Goal: Book appointment/travel/reservation

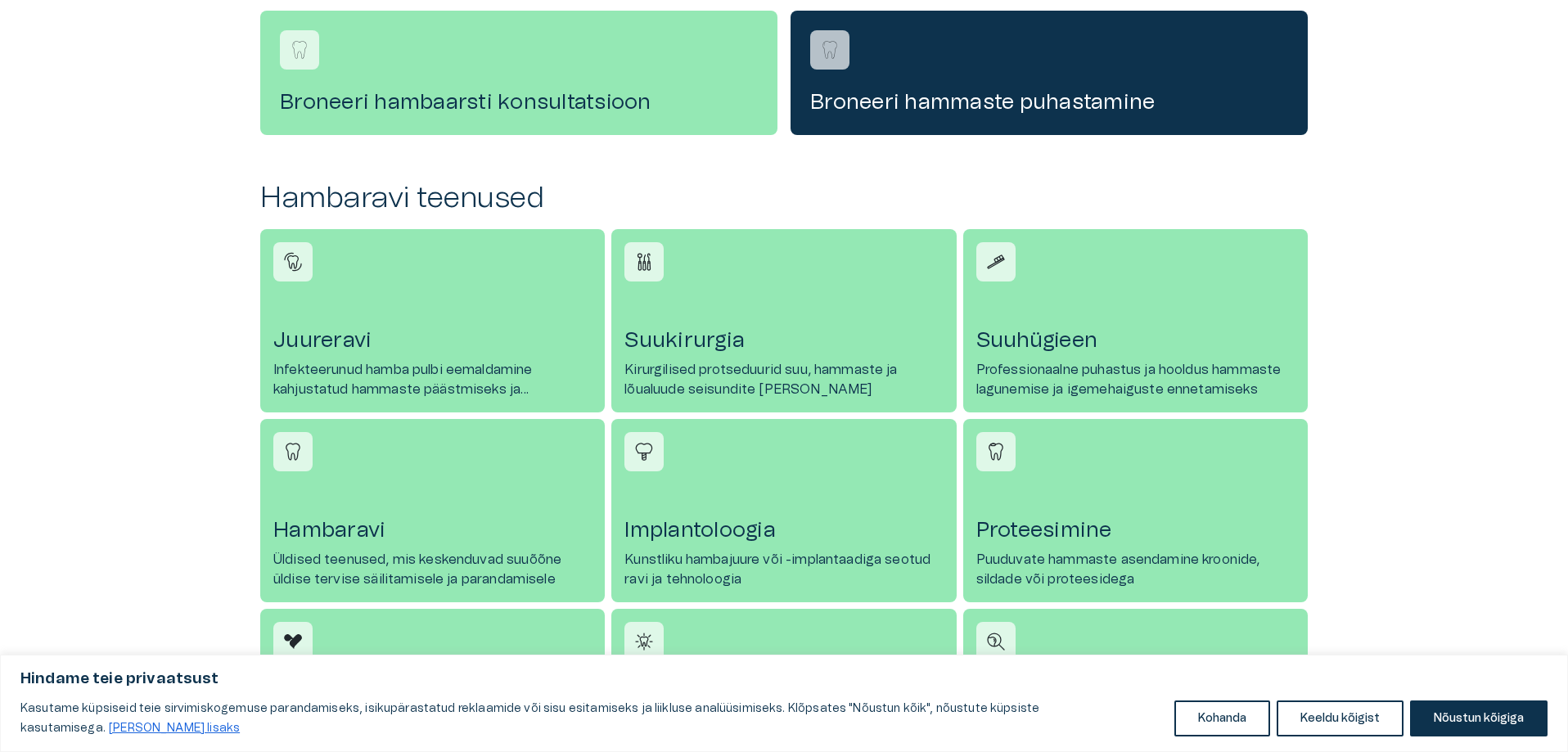
scroll to position [132, 0]
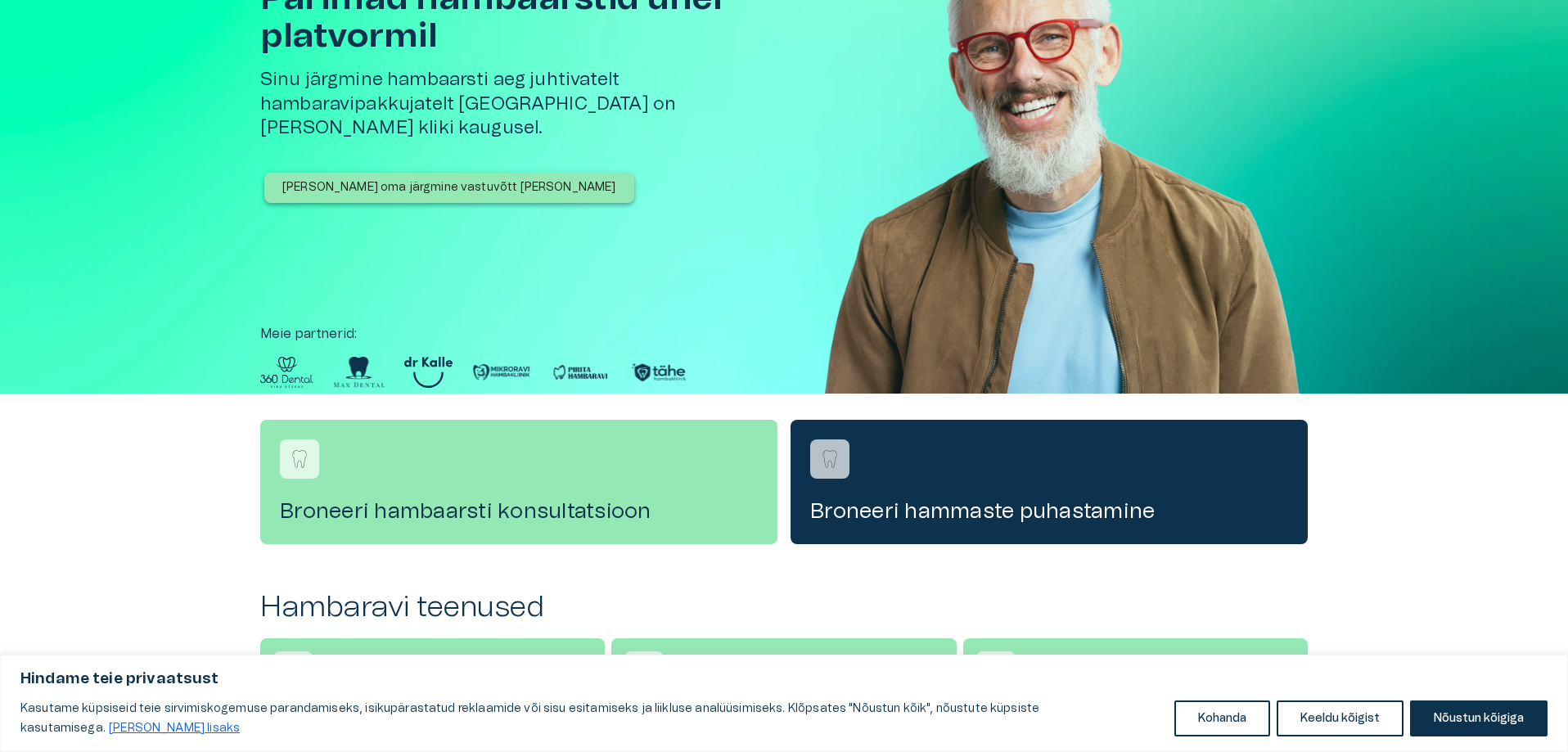
click at [338, 180] on p "[PERSON_NAME] oma järgmine vastuvõtt [PERSON_NAME]" at bounding box center [448, 188] width 334 height 17
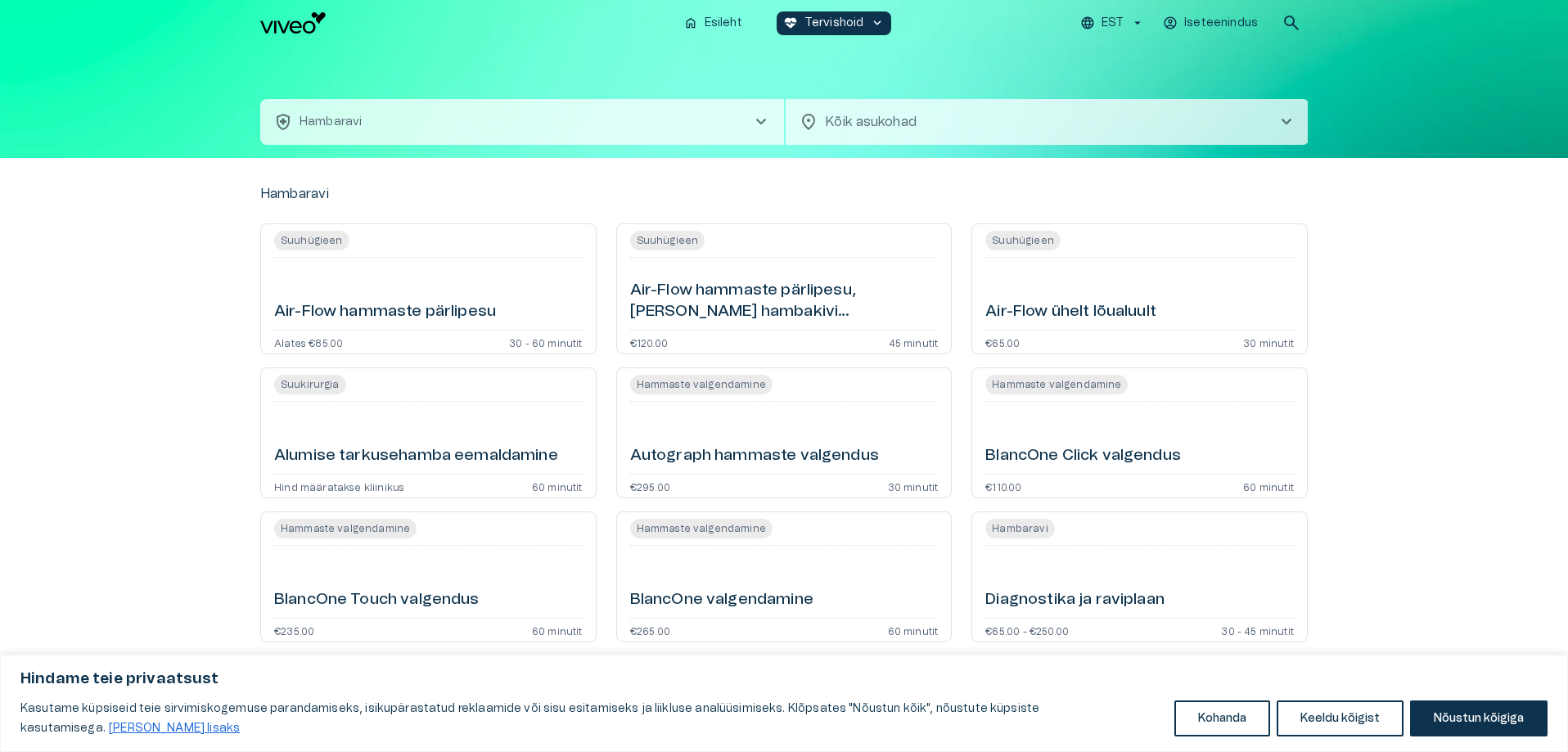
click at [760, 123] on span "chevron_right" at bounding box center [760, 121] width 20 height 20
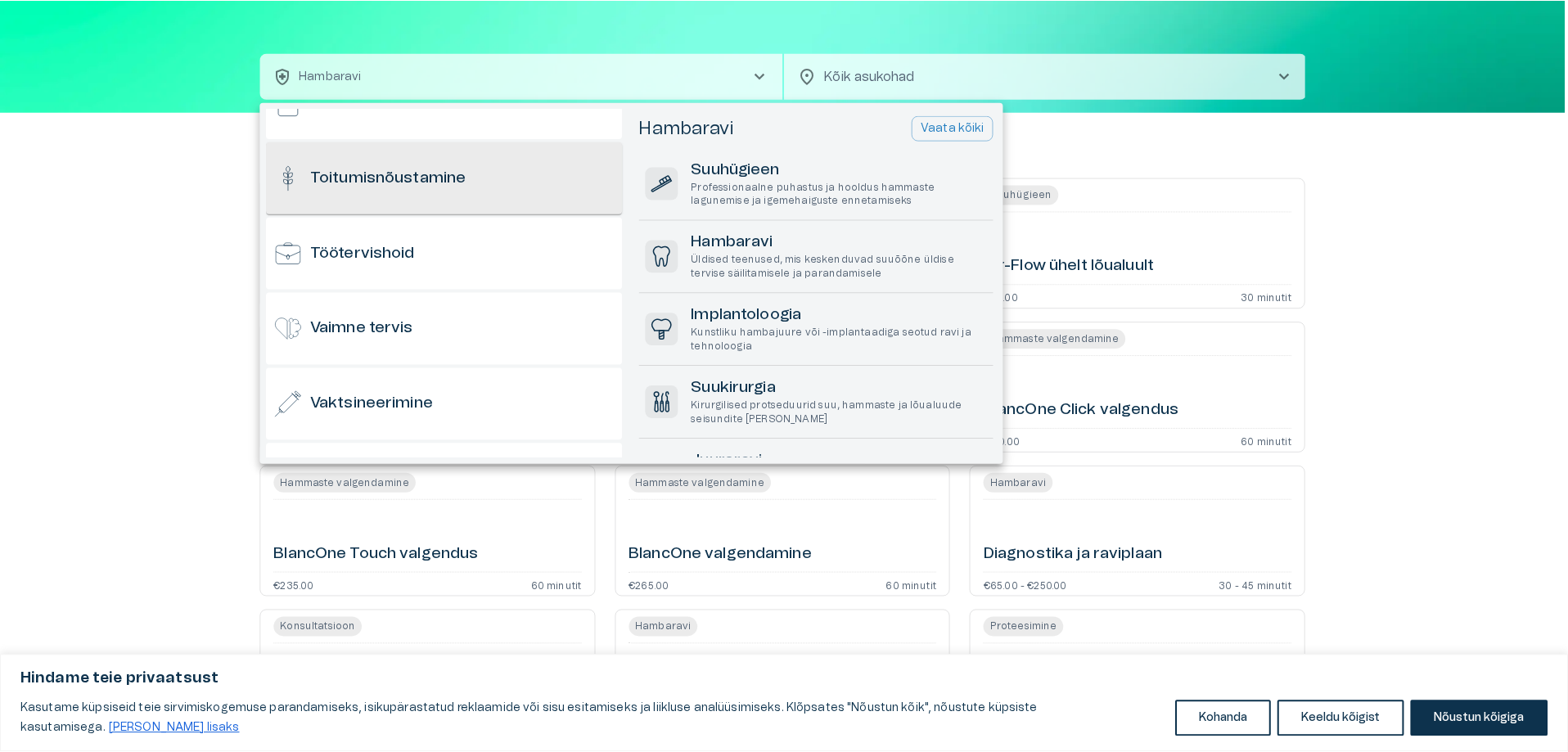
scroll to position [1612, 0]
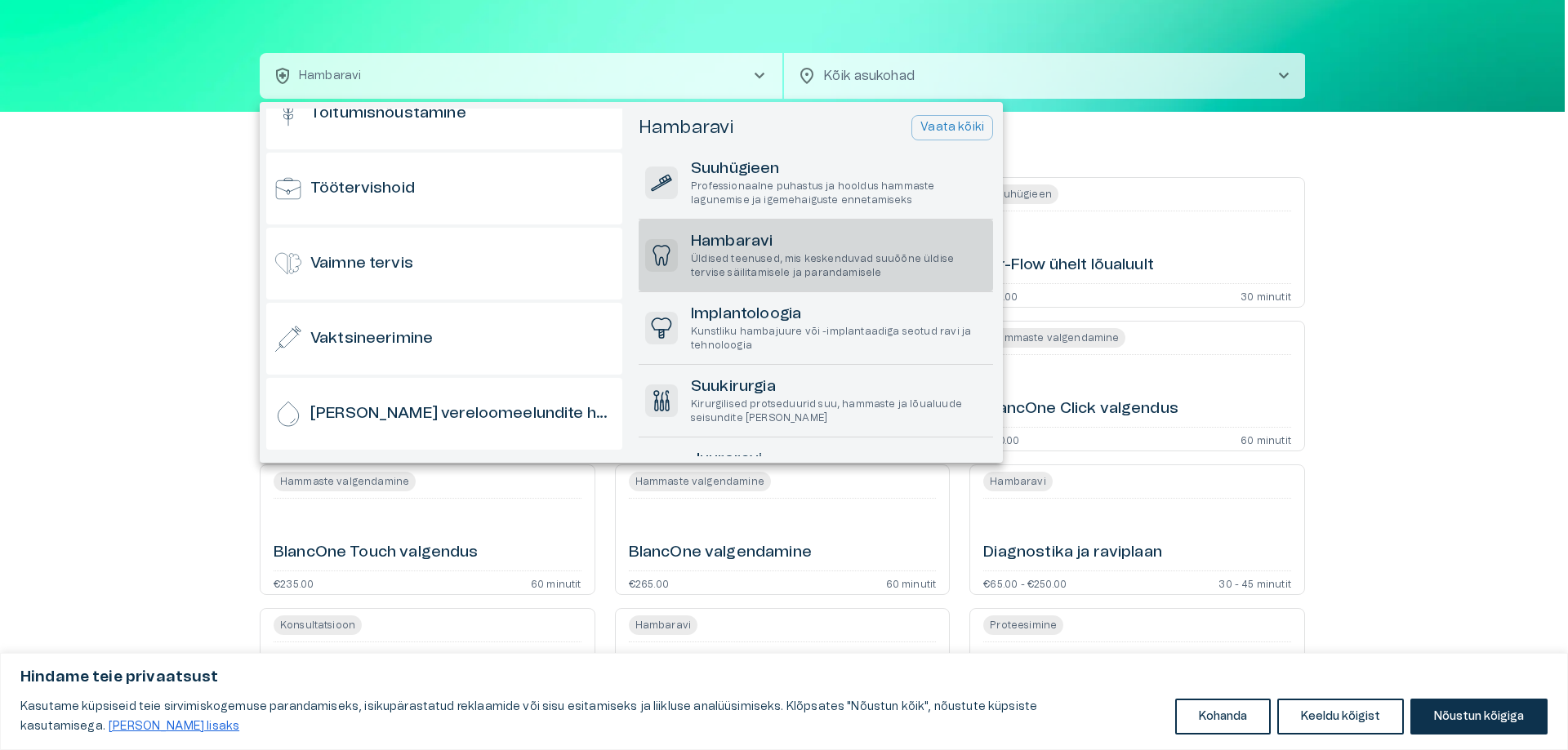
click at [750, 243] on h6 "Hambaravi" at bounding box center [838, 242] width 295 height 22
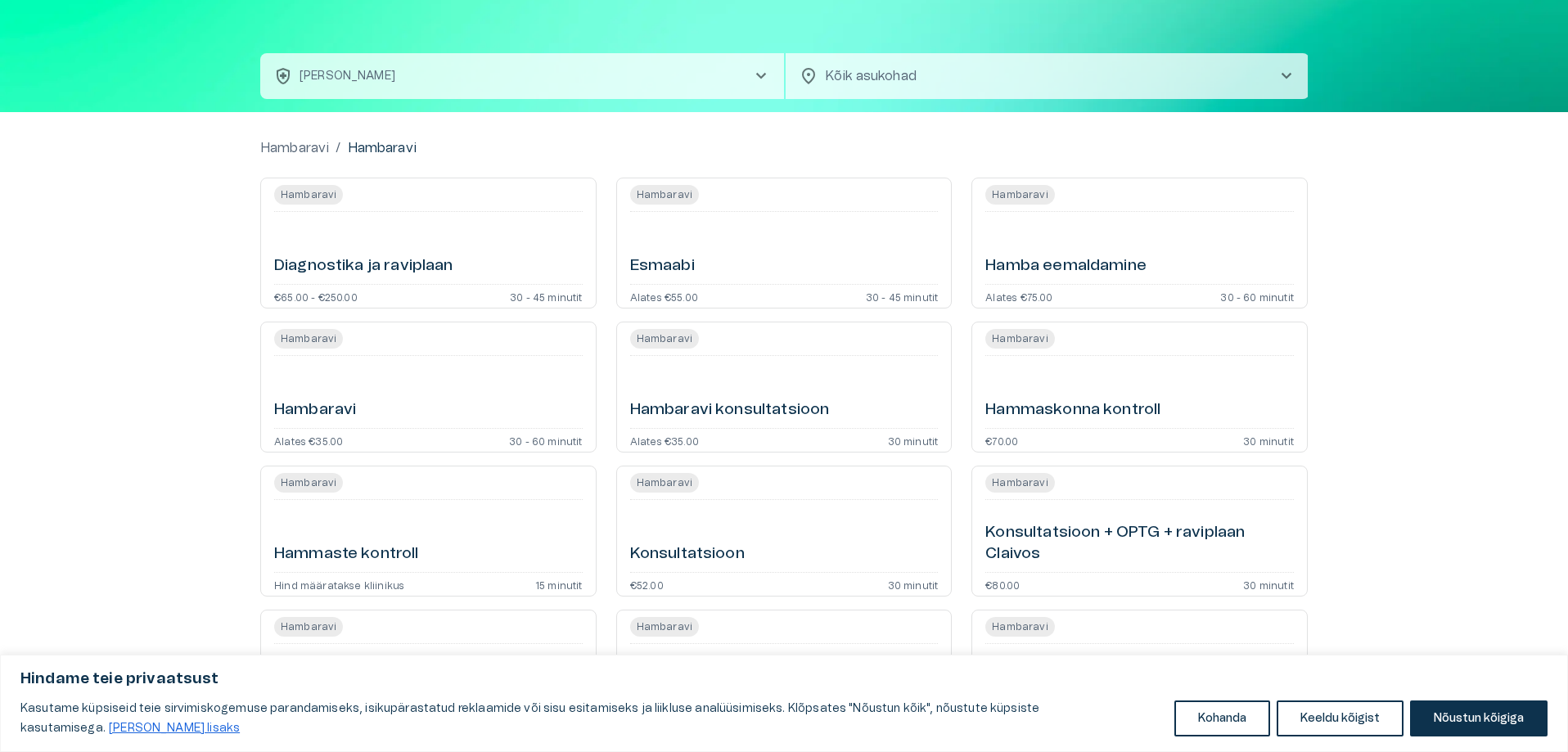
click at [336, 370] on div "Hambaravi" at bounding box center [429, 392] width 308 height 59
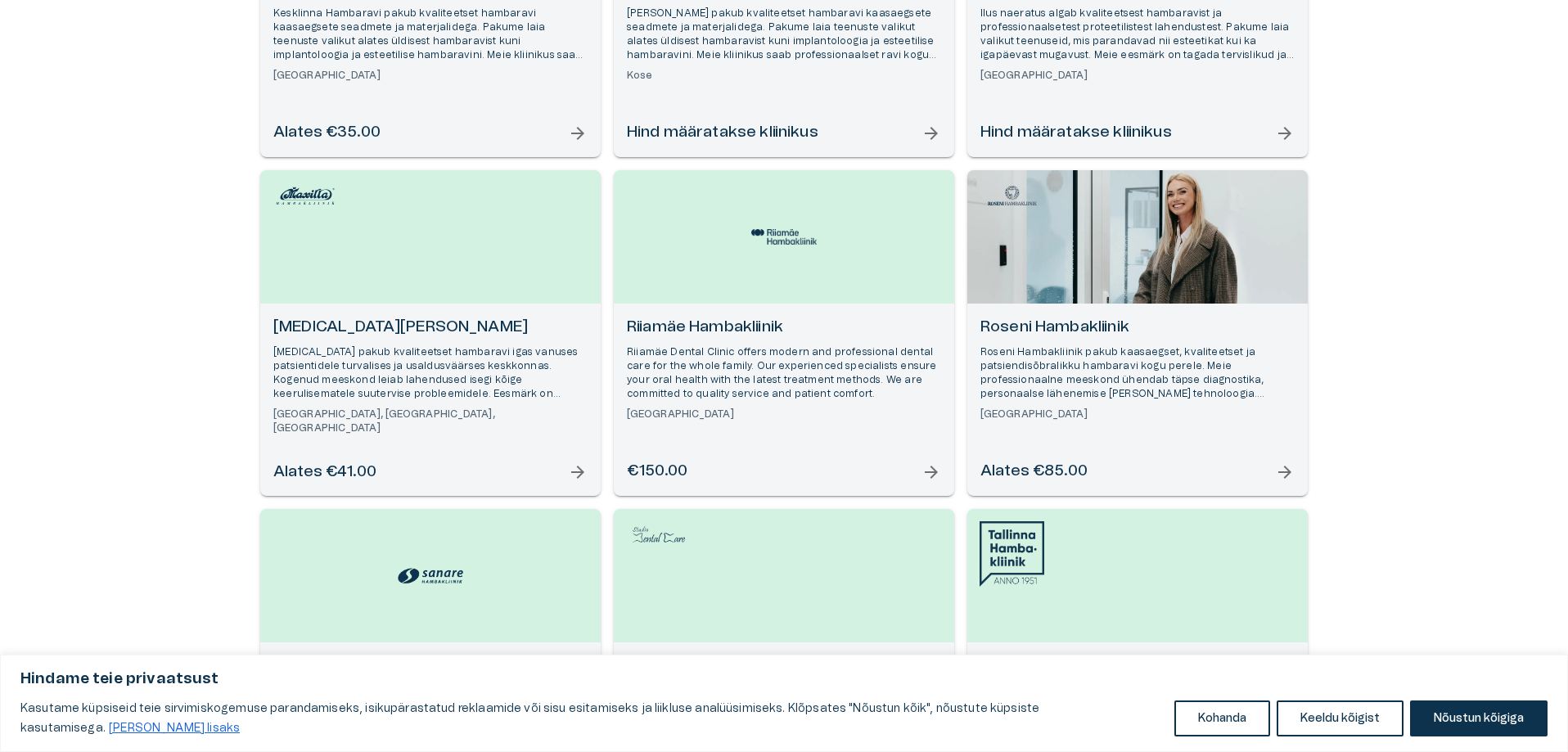
scroll to position [901, 0]
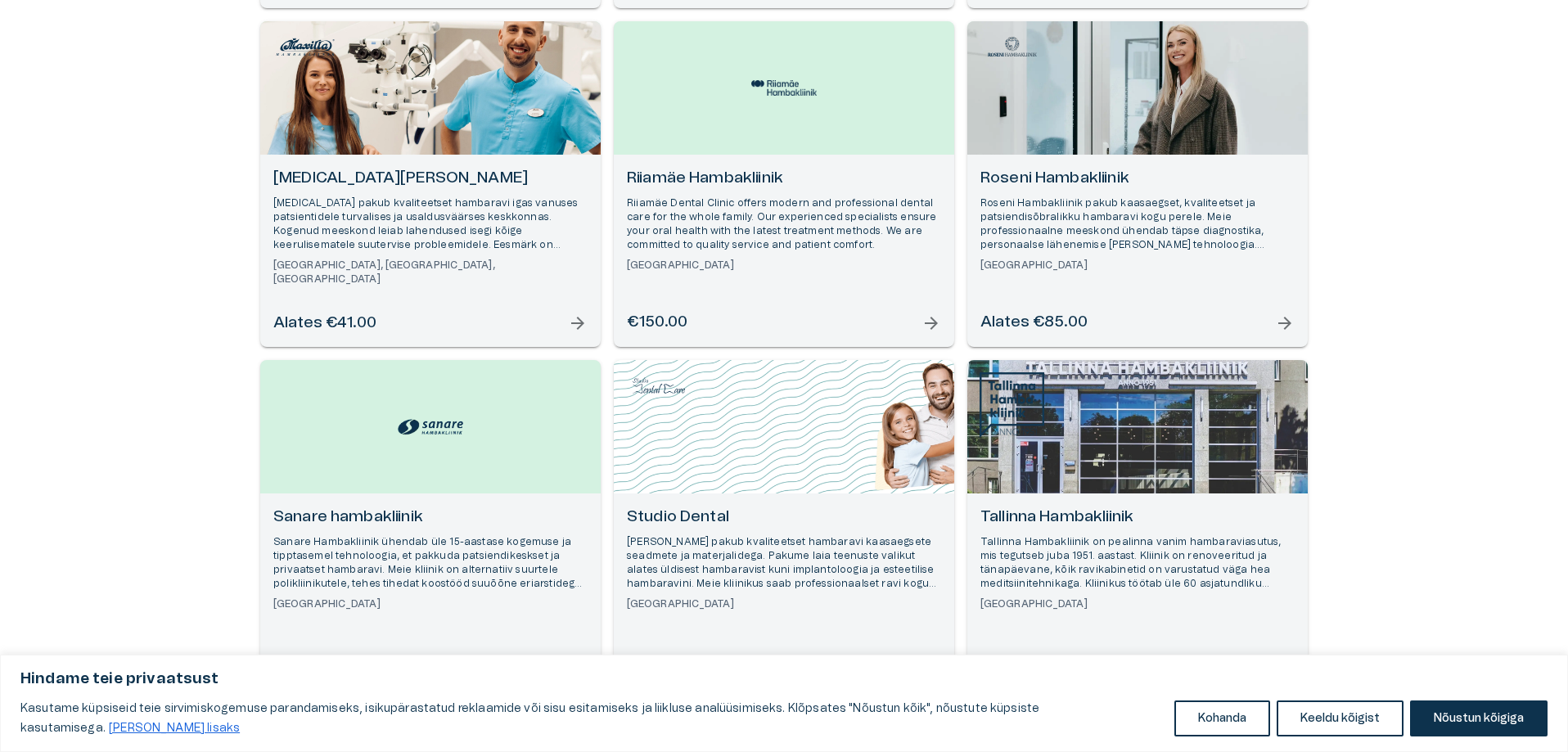
click at [345, 181] on h6 "[MEDICAL_DATA][PERSON_NAME]" at bounding box center [431, 179] width 314 height 23
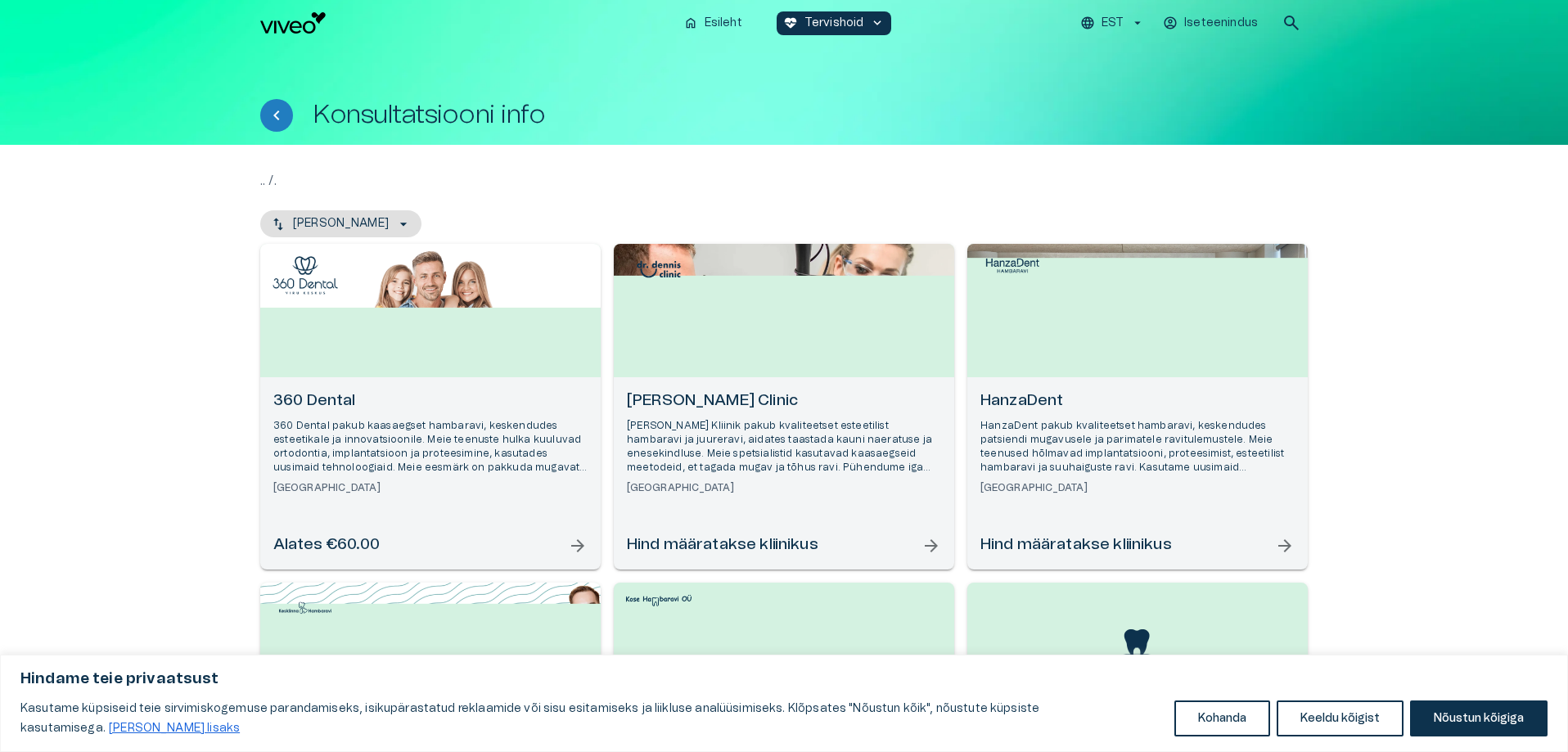
scroll to position [999, 0]
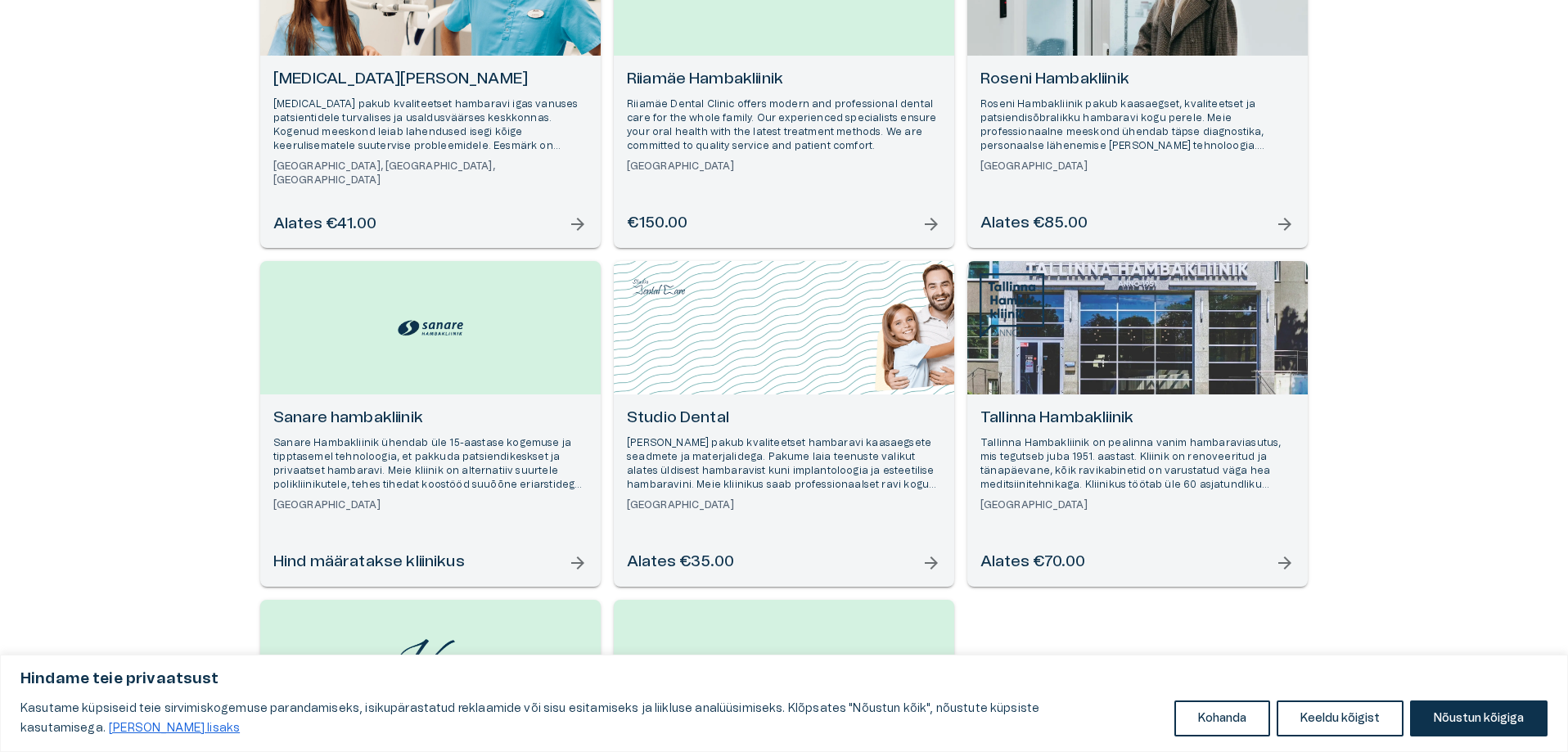
scroll to position [158, 0]
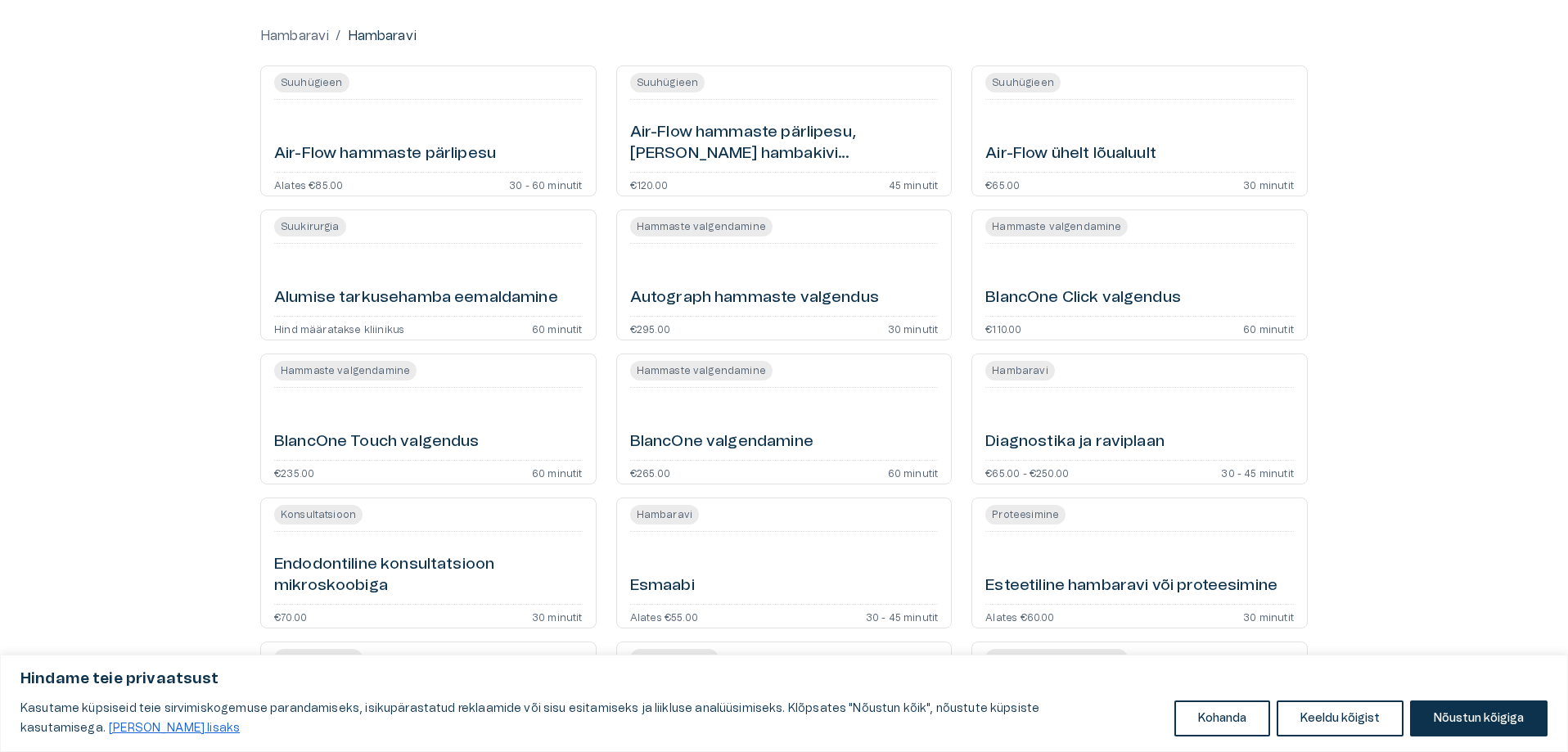
scroll to position [46, 0]
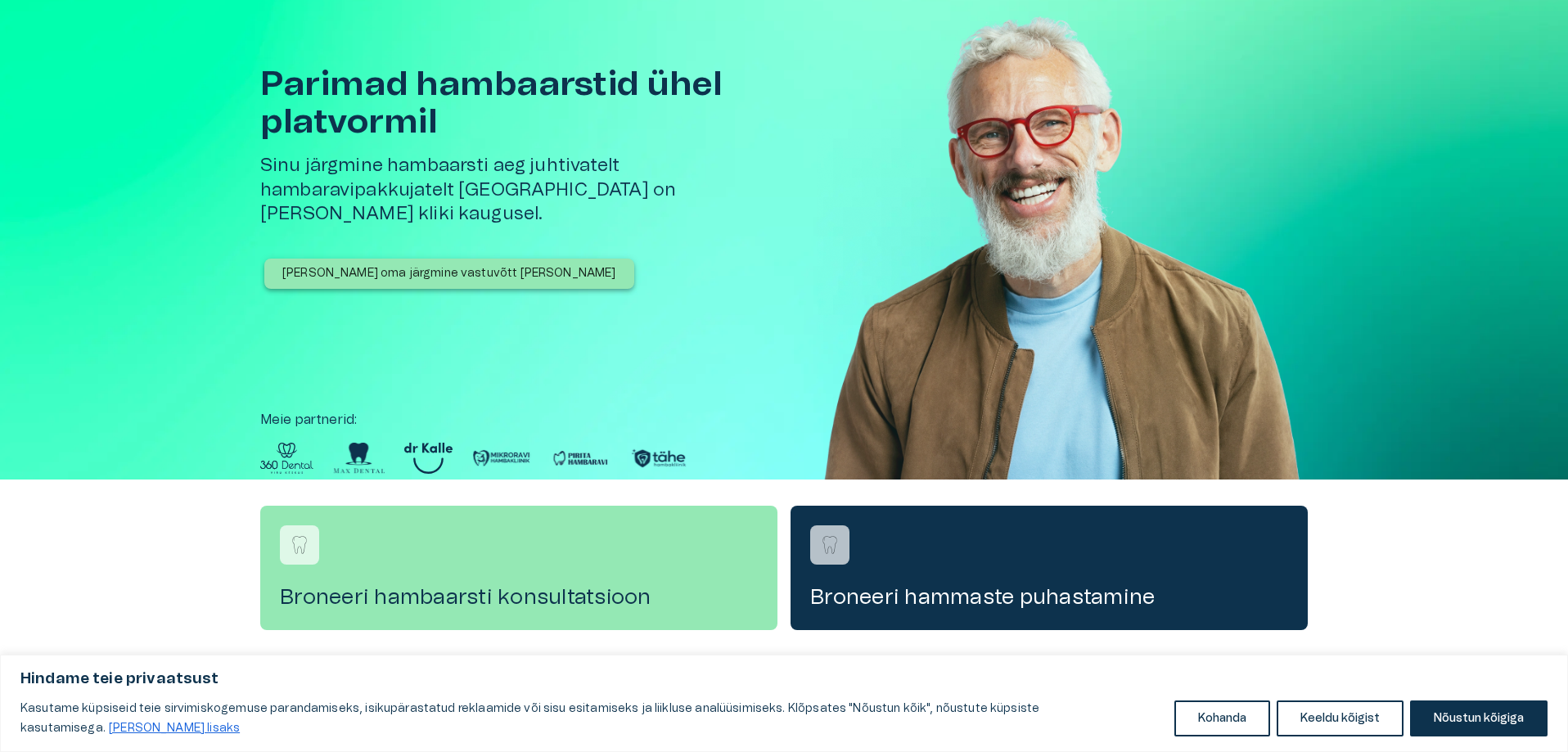
scroll to position [132, 0]
